Goal: Contribute content: Add original content to the website for others to see

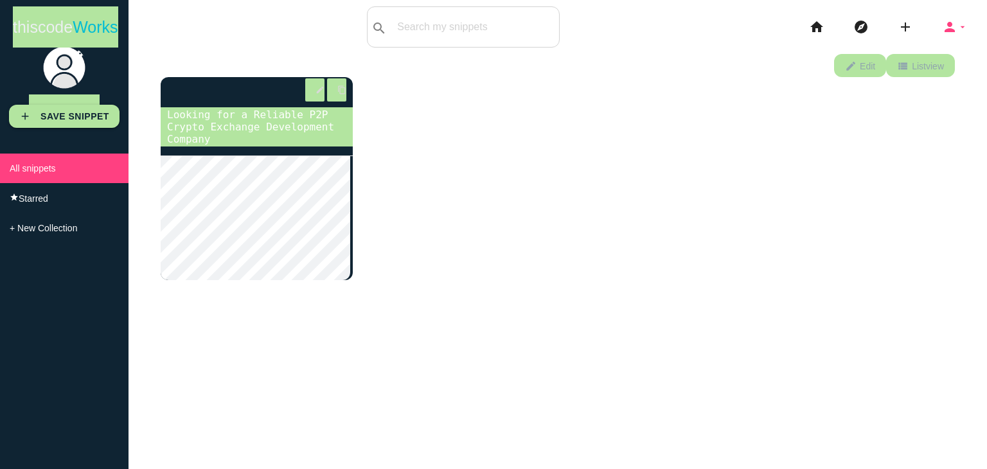
click at [958, 29] on icon "arrow_drop_down" at bounding box center [963, 26] width 10 height 41
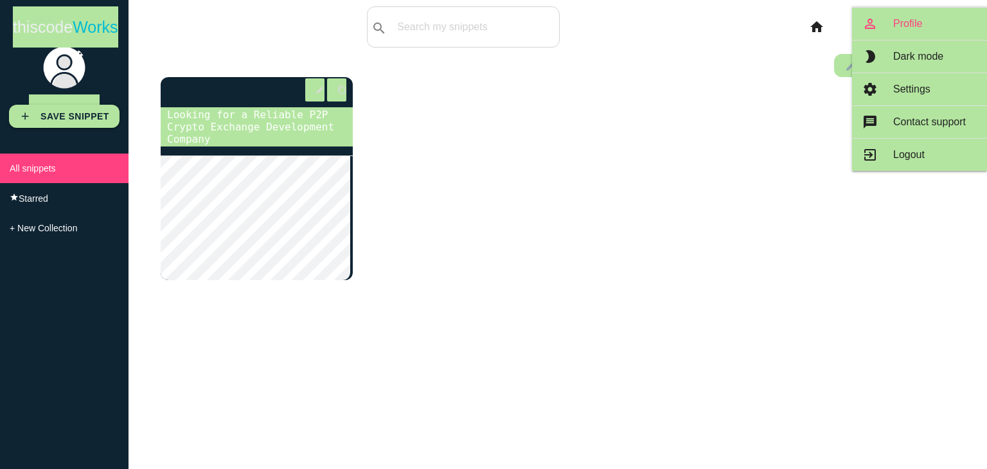
click at [877, 28] on link "person_outline Profile" at bounding box center [919, 24] width 135 height 32
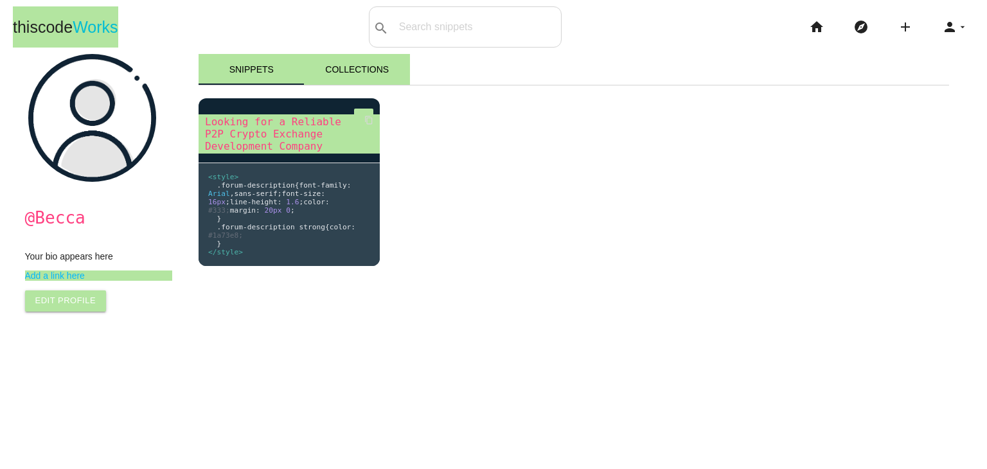
click at [260, 130] on link "Looking for a Reliable P2P Crypto Exchange Development Company" at bounding box center [289, 133] width 181 height 39
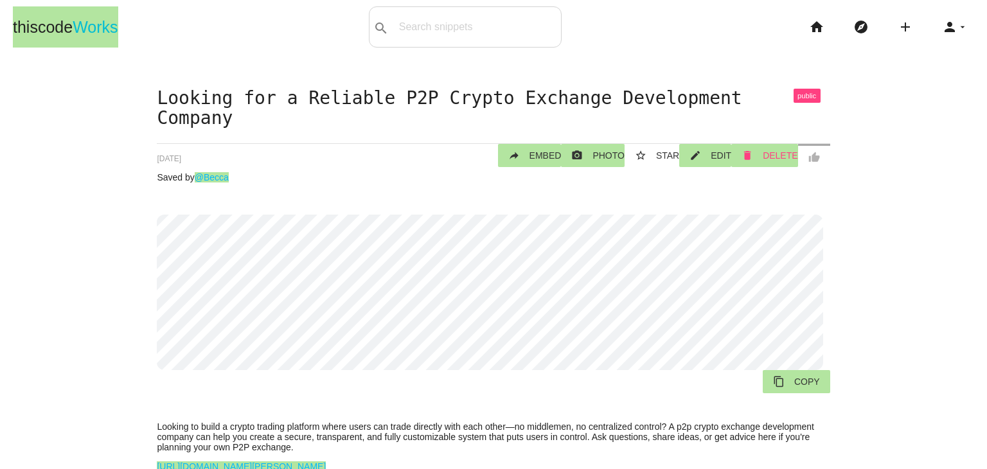
click at [749, 144] on icon "delete" at bounding box center [748, 155] width 12 height 23
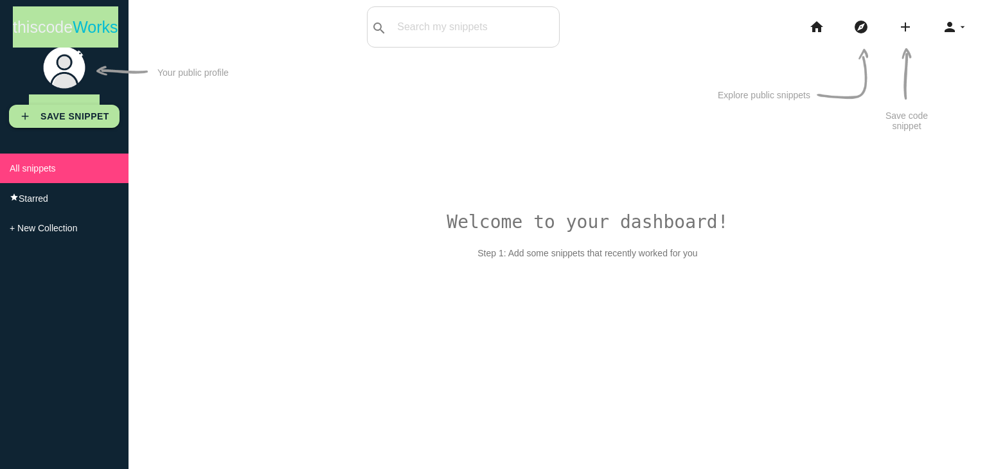
click at [82, 114] on b "Save Snippet" at bounding box center [74, 116] width 69 height 10
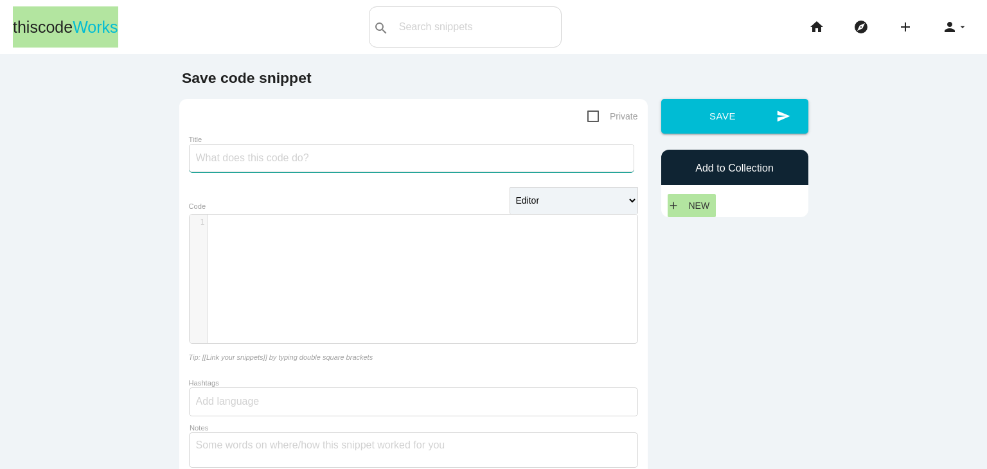
click at [278, 163] on input "Title" at bounding box center [411, 158] width 445 height 28
paste input "What Makes a Crypto Exchange Development Company Valuable?"
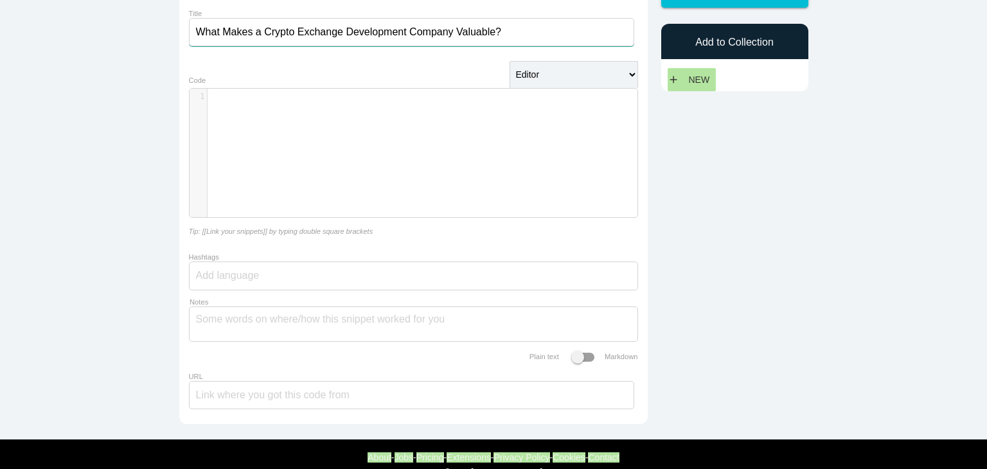
scroll to position [129, 0]
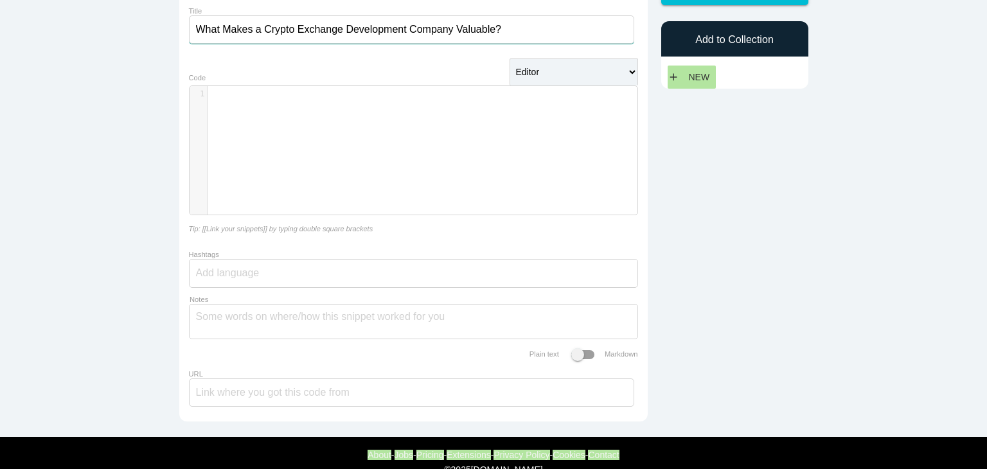
type input "What Makes a Crypto Exchange Development Company Valuable?"
click at [255, 118] on div "​ x 1 ​" at bounding box center [423, 160] width 467 height 148
click at [229, 319] on textarea "Notes" at bounding box center [413, 318] width 435 height 27
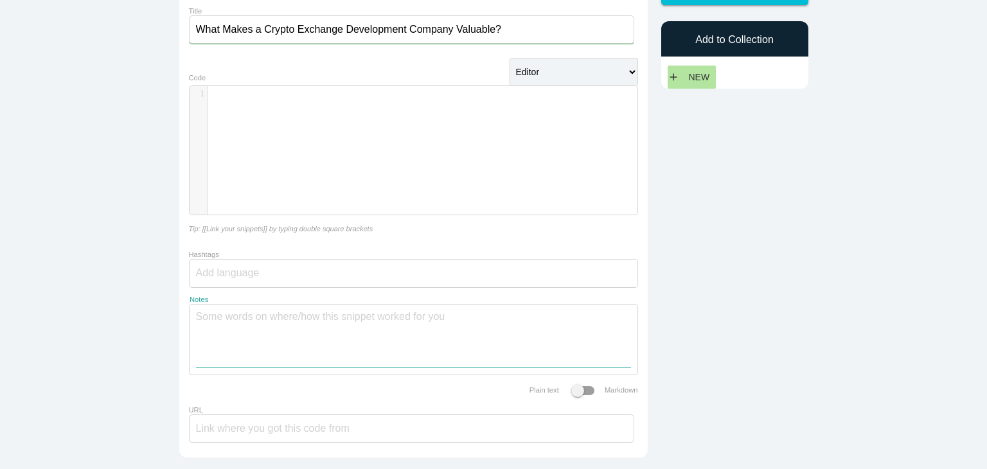
paste textarea "Building a crypto exchange isn’t just about setting up a trading interface. You…"
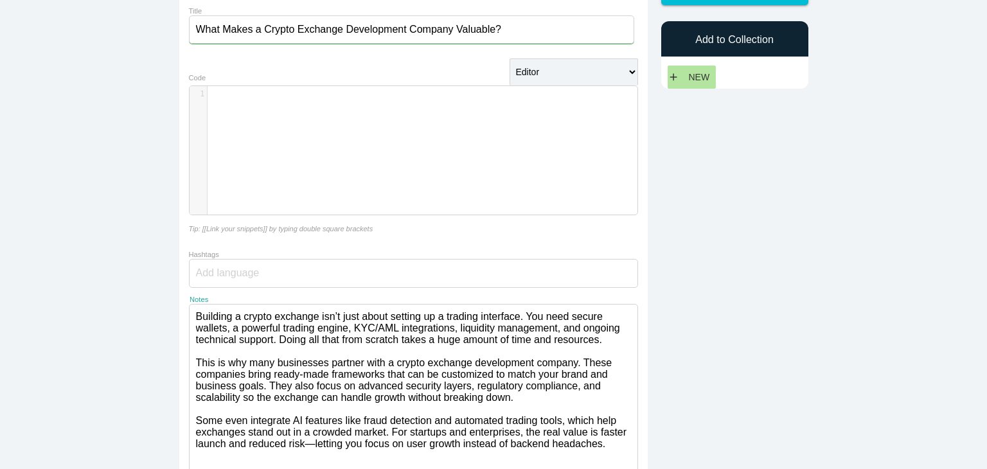
scroll to position [0, 0]
type textarea "Building a crypto exchange isn’t just about setting up a trading interface. You…"
click at [229, 102] on div "​ x 1 ​" at bounding box center [428, 94] width 440 height 16
paste textarea "Building a crypto exchange isn’t just about setting up a trading interface. You…"
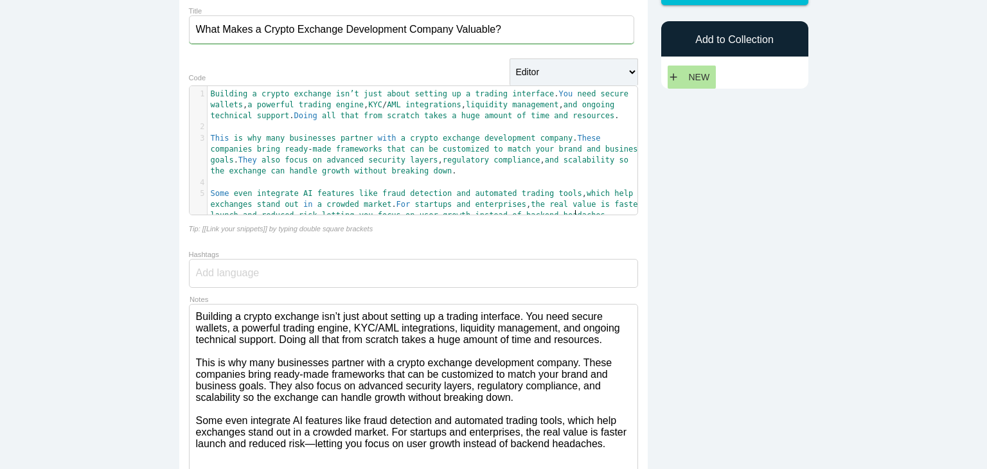
type textarea "Building a crypto exchange isn’t just about setting up a trading interface. You…"
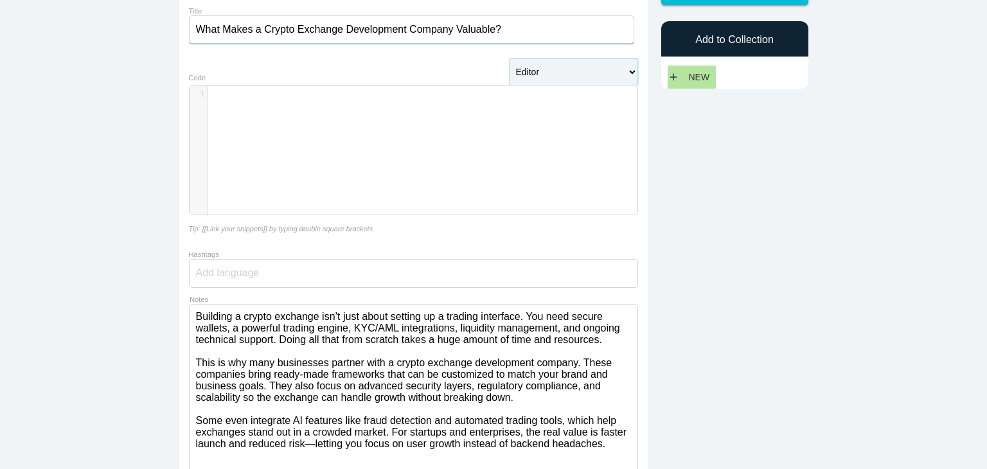
click at [565, 79] on select "Editor HTML Editor Javascript Editor PHP Editor Python Editor" at bounding box center [574, 71] width 129 height 27
click at [563, 78] on select "Editor HTML Editor Javascript Editor PHP Editor Python Editor" at bounding box center [574, 71] width 129 height 27
click at [334, 272] on div at bounding box center [413, 273] width 449 height 29
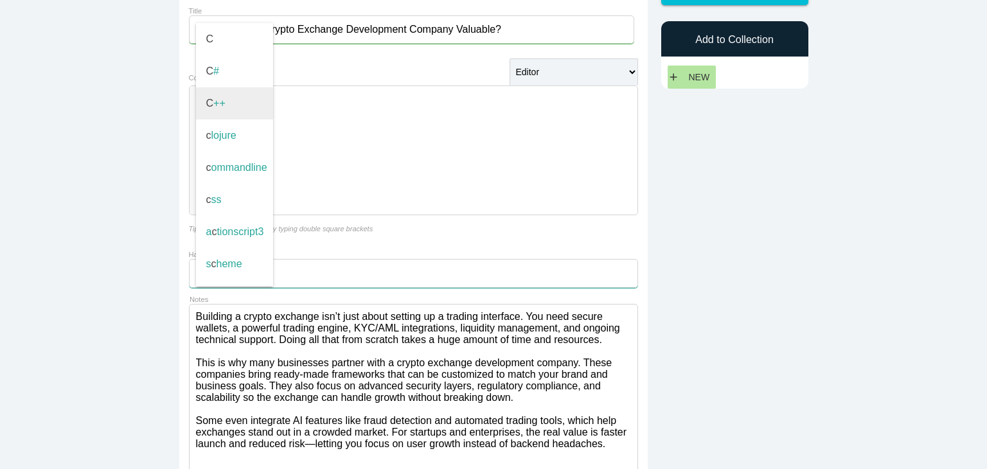
type input "C++"
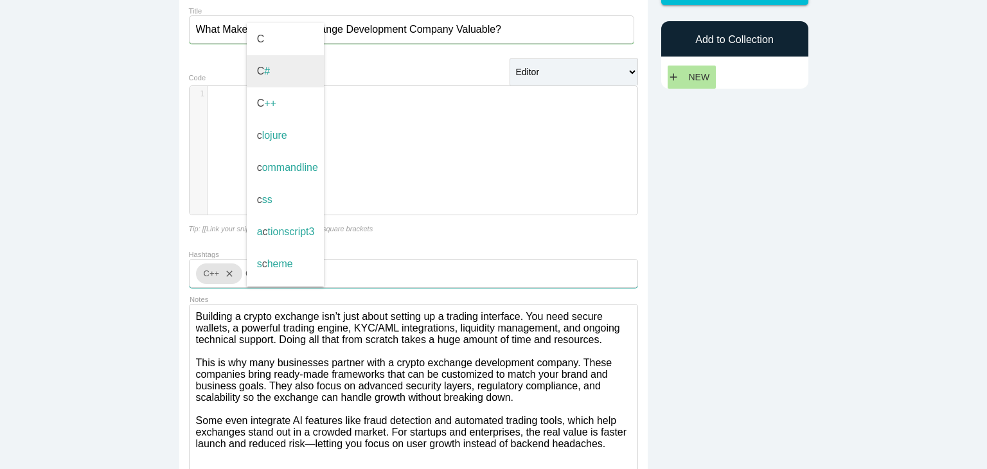
type input "C#"
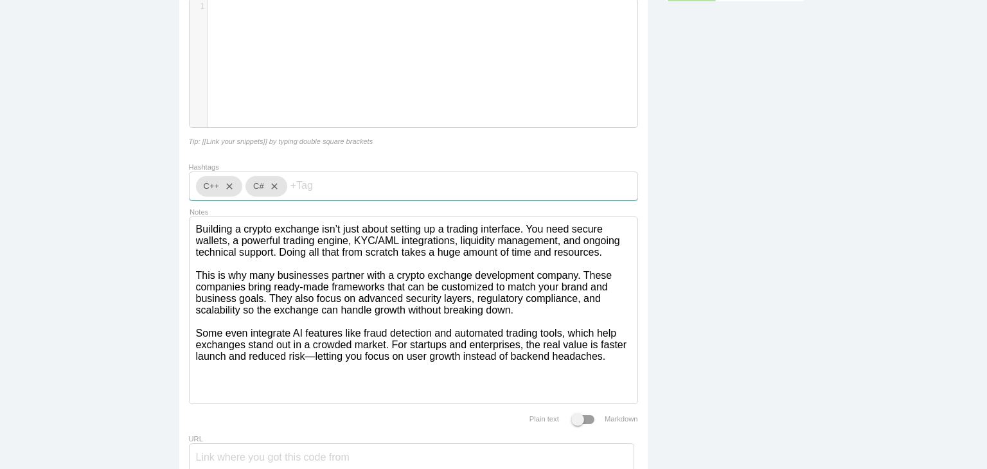
scroll to position [316, 0]
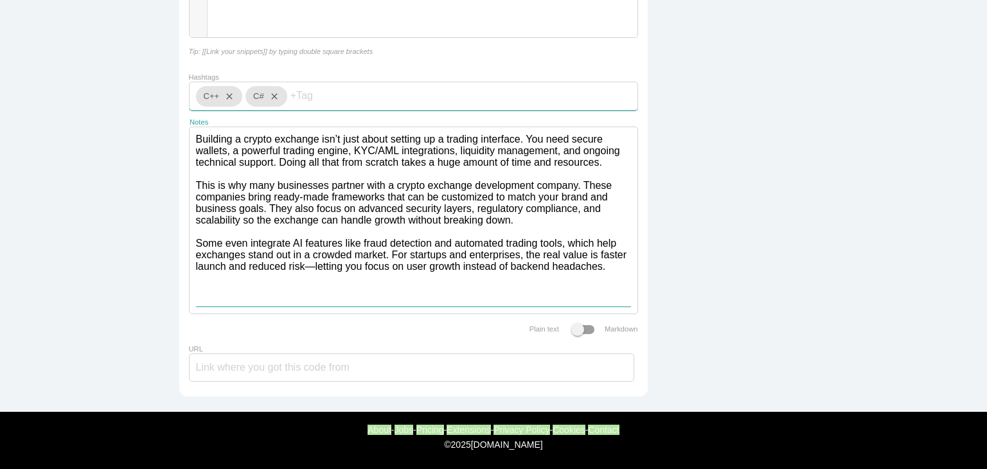
click at [602, 289] on textarea "Building a crypto exchange isn’t just about setting up a trading interface. You…" at bounding box center [413, 216] width 435 height 179
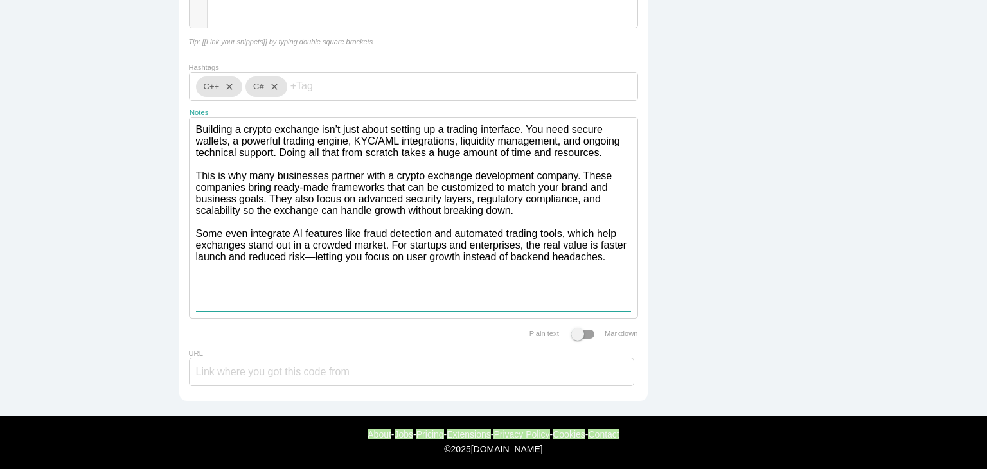
scroll to position [0, 0]
paste textarea "[URL][DOMAIN_NAME]"
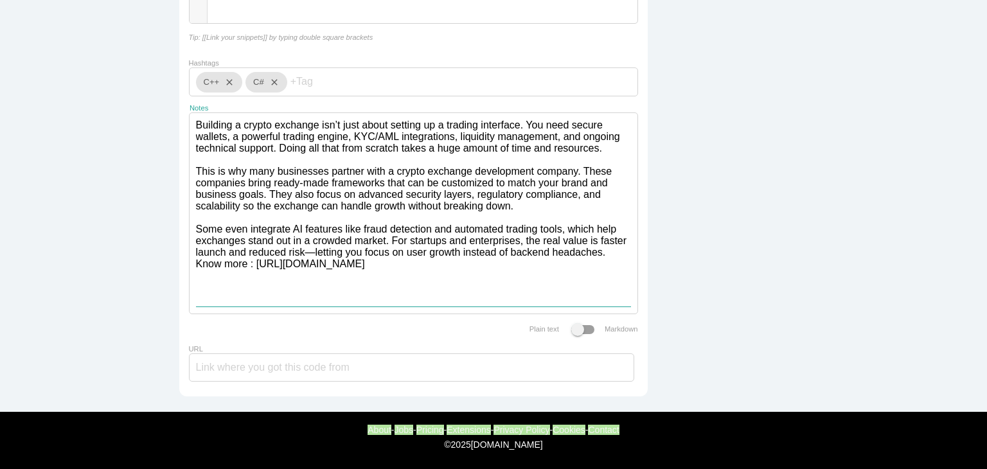
scroll to position [330, 0]
type textarea "Building a crypto exchange isn’t just about setting up a trading interface. You…"
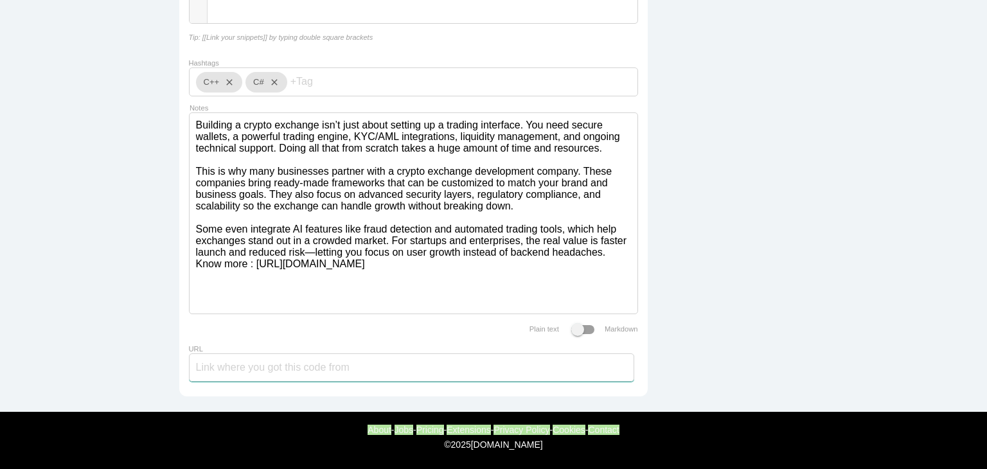
click at [298, 364] on input "URL" at bounding box center [411, 368] width 445 height 28
paste input "[URL][DOMAIN_NAME]"
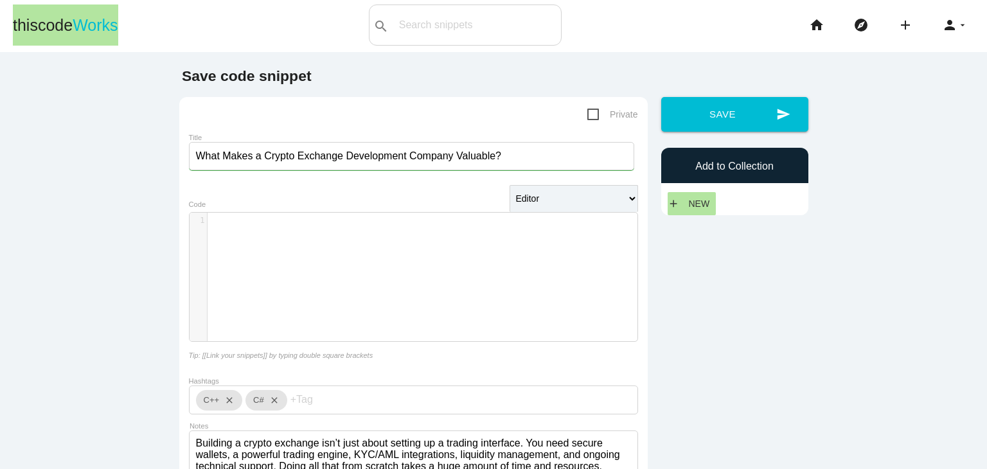
scroll to position [0, 0]
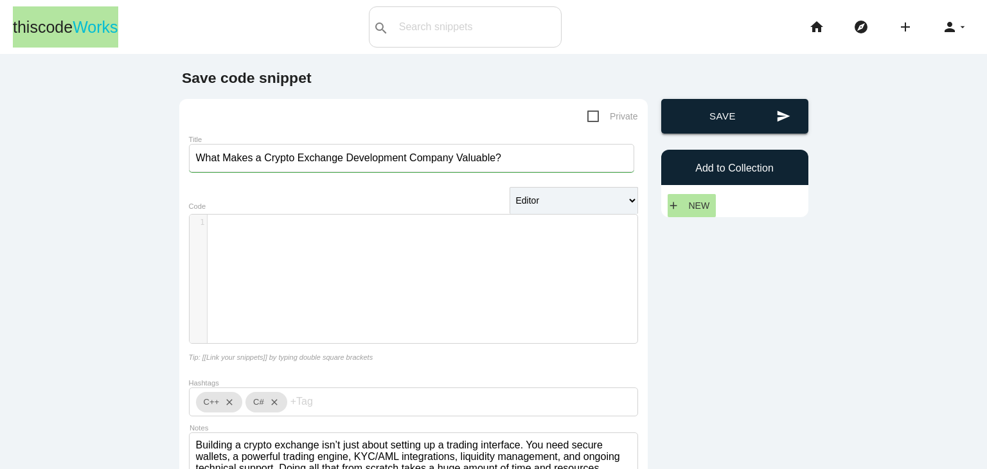
type input "[URL][DOMAIN_NAME]"
click at [725, 120] on button "send Save" at bounding box center [734, 116] width 147 height 35
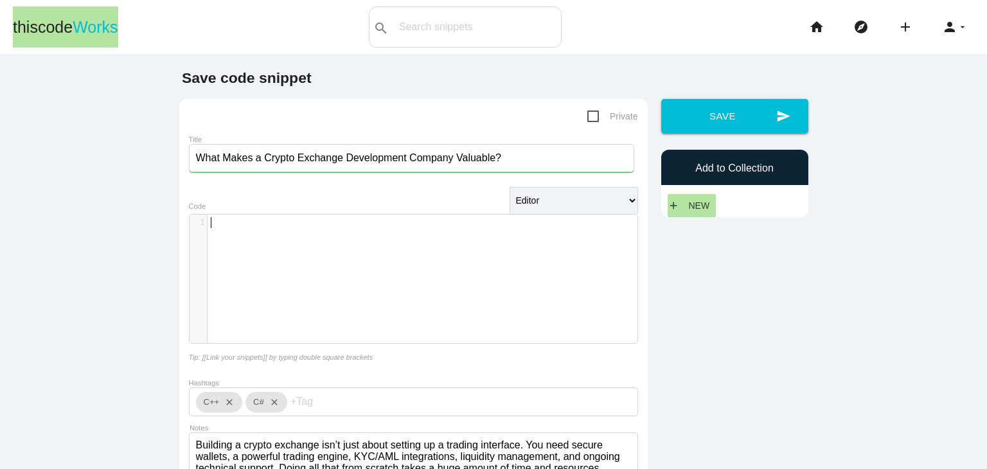
click at [454, 246] on div "x 1 ​" at bounding box center [423, 289] width 467 height 148
click at [260, 222] on pre "​" at bounding box center [428, 222] width 440 height 11
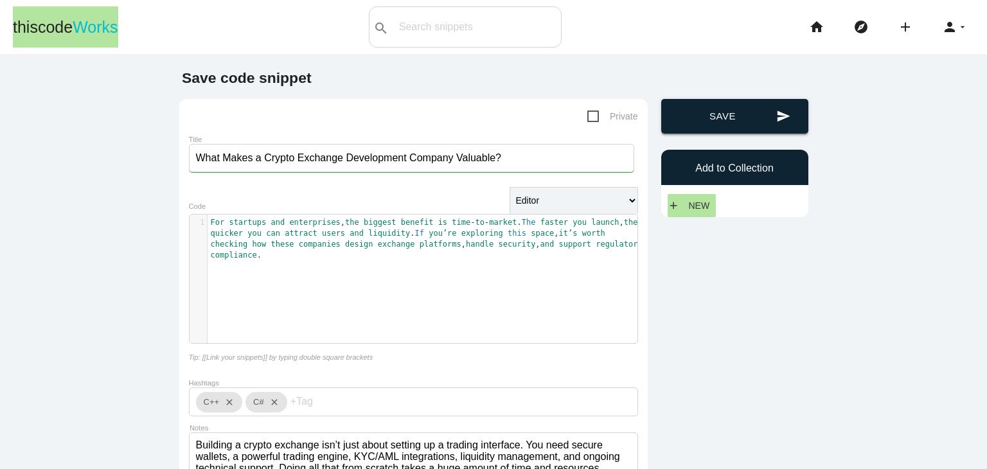
click at [692, 108] on button "send Save" at bounding box center [734, 116] width 147 height 35
